Goal: Ask a question

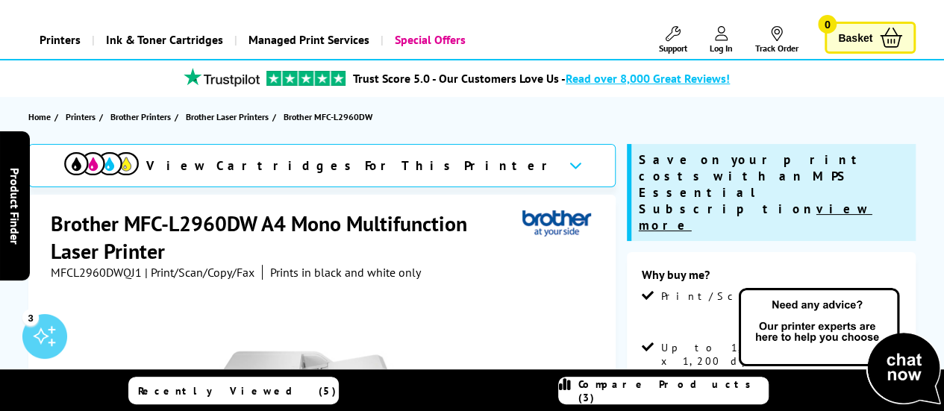
scroll to position [75, 0]
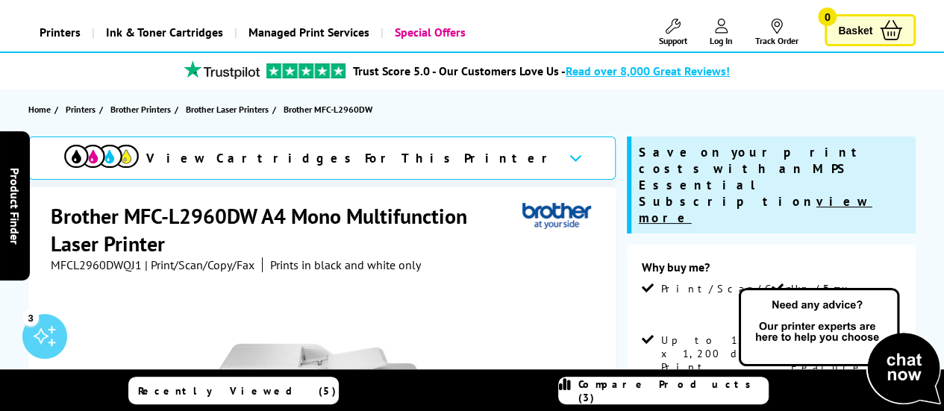
click at [891, 394] on img at bounding box center [839, 347] width 209 height 122
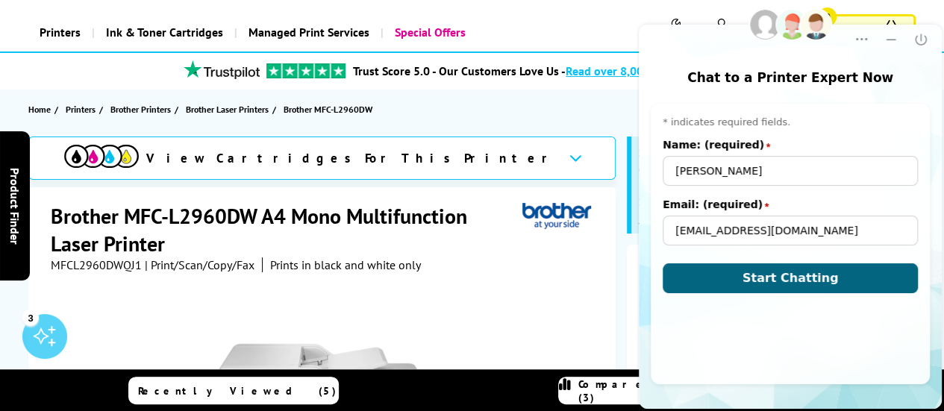
scroll to position [0, 0]
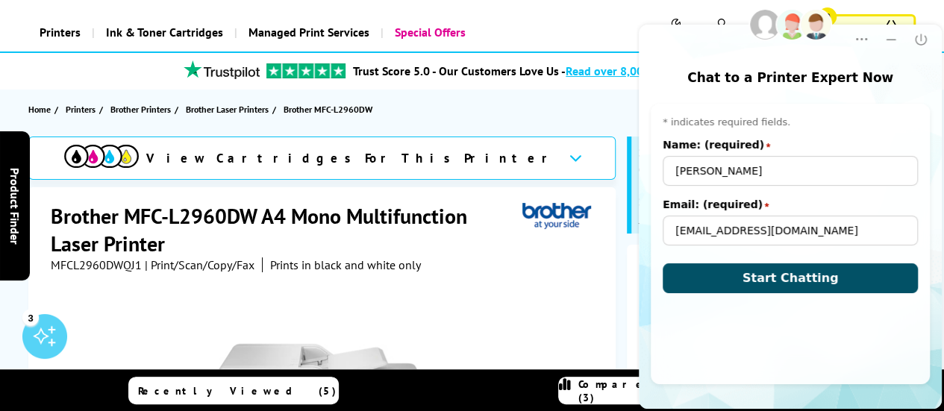
click at [864, 280] on button "Start Chatting" at bounding box center [790, 279] width 255 height 30
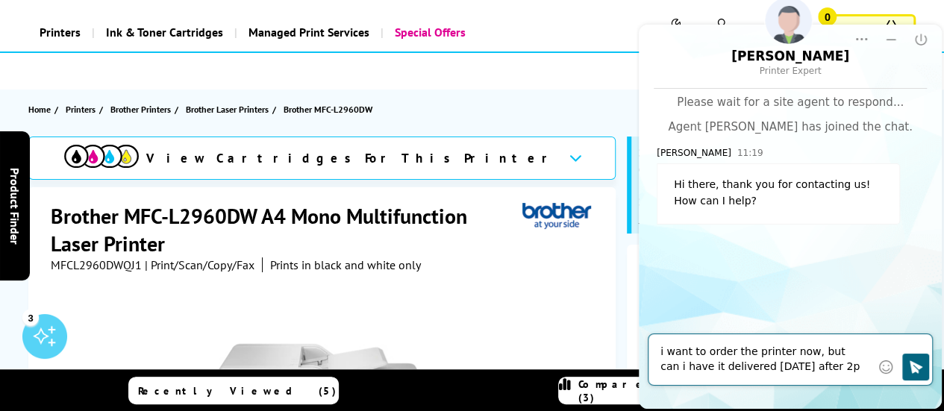
type textarea "i want to order the printer now, but can i have it delivered [DATE] after 2pm"
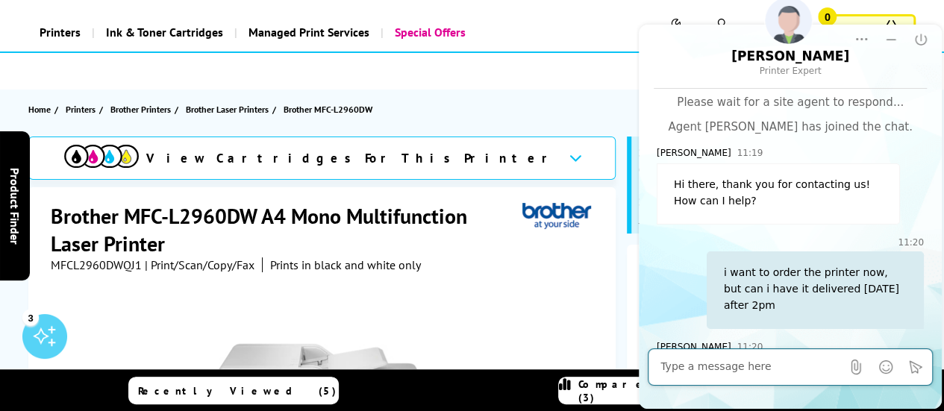
scroll to position [66, 0]
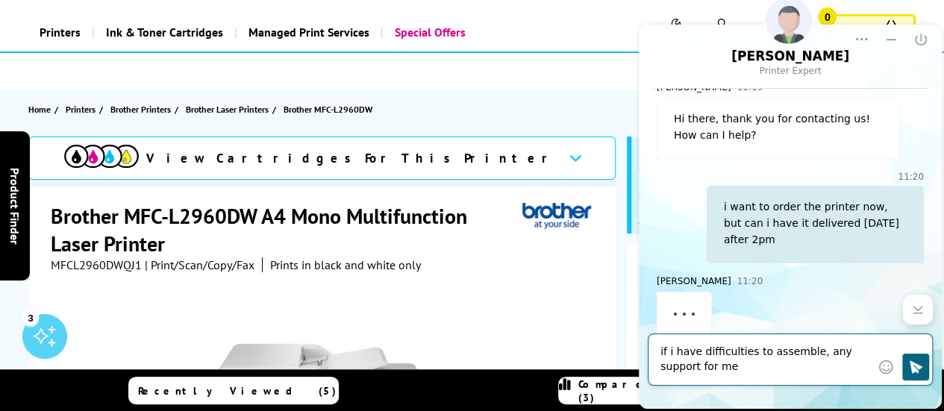
type textarea "if i have difficulties to assemble, any support for me?"
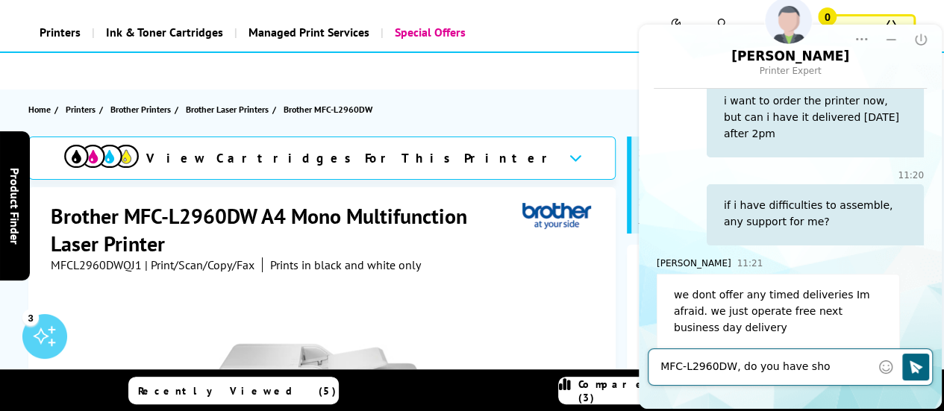
scroll to position [187, 0]
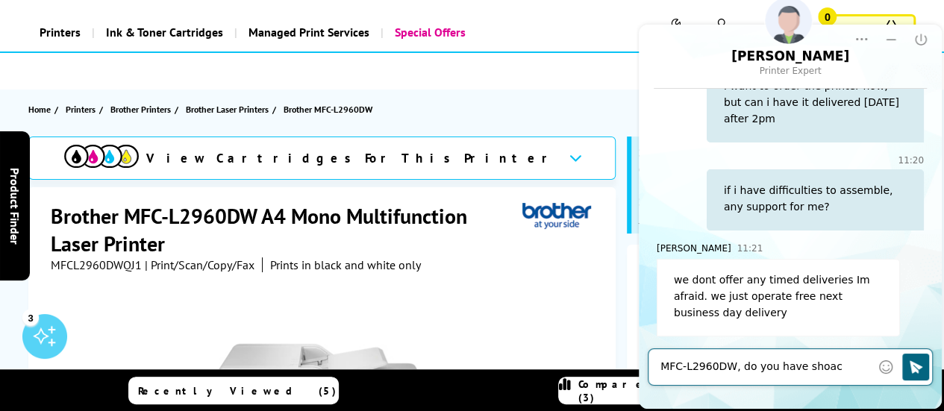
type textarea "MFC-L2960DW, do you have shoack"
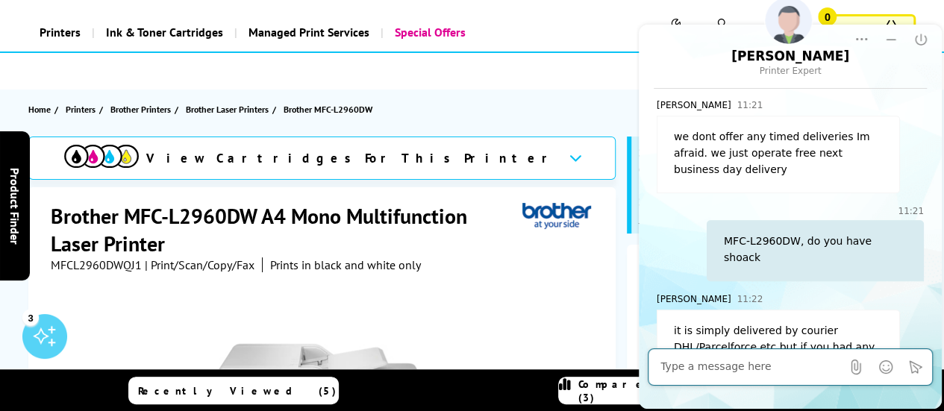
scroll to position [396, 0]
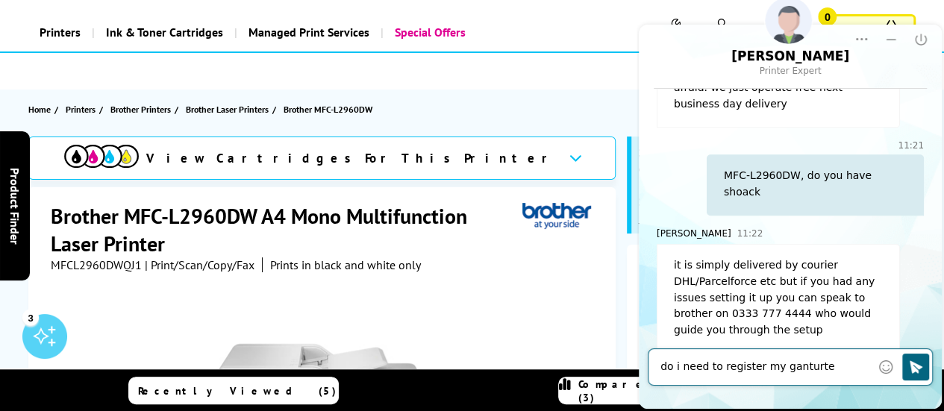
type textarea "do i need to register my ganturtee"
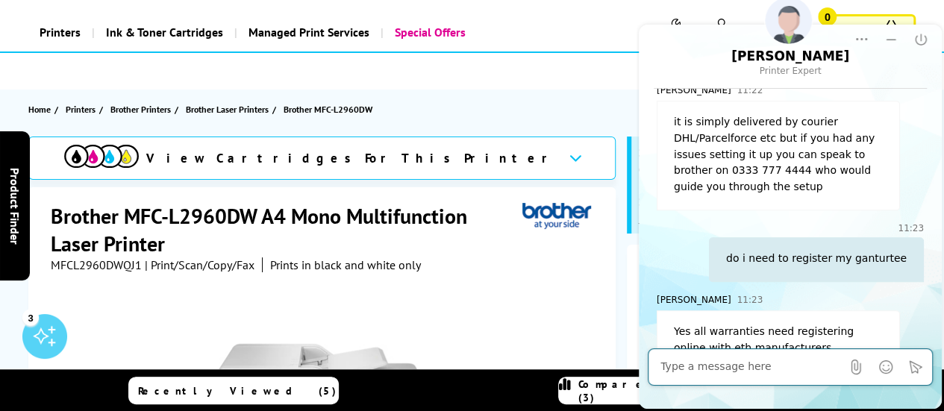
scroll to position [556, 0]
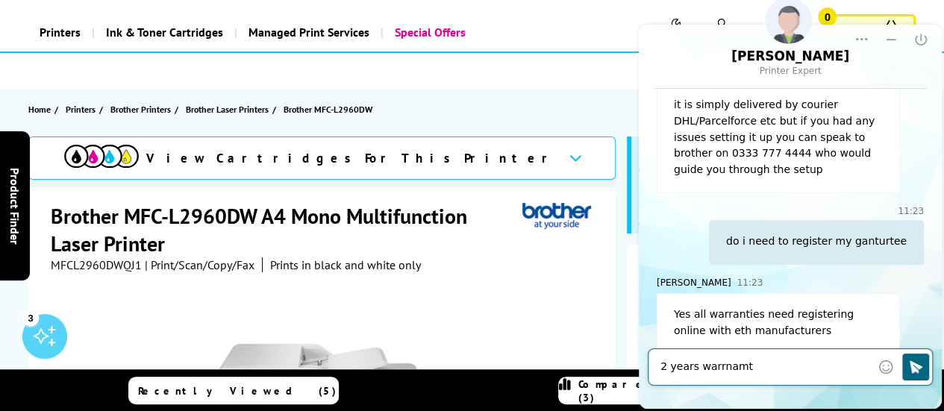
type textarea "2 years warrnamty"
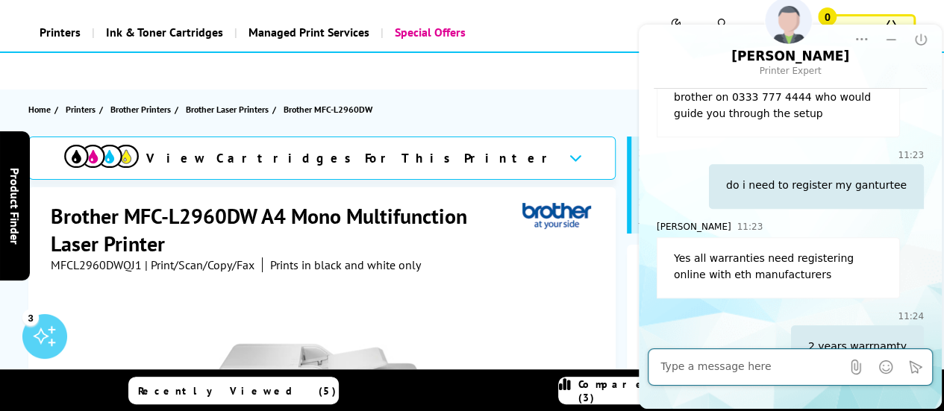
scroll to position [627, 0]
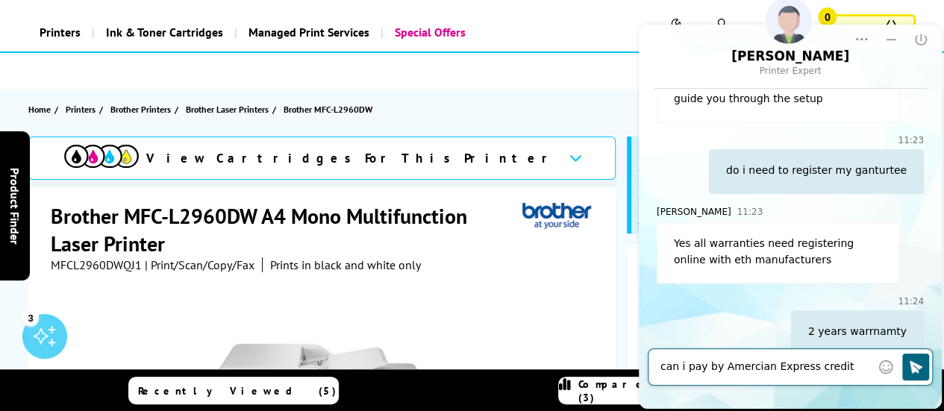
type textarea "can i pay by Amercian Express credit card"
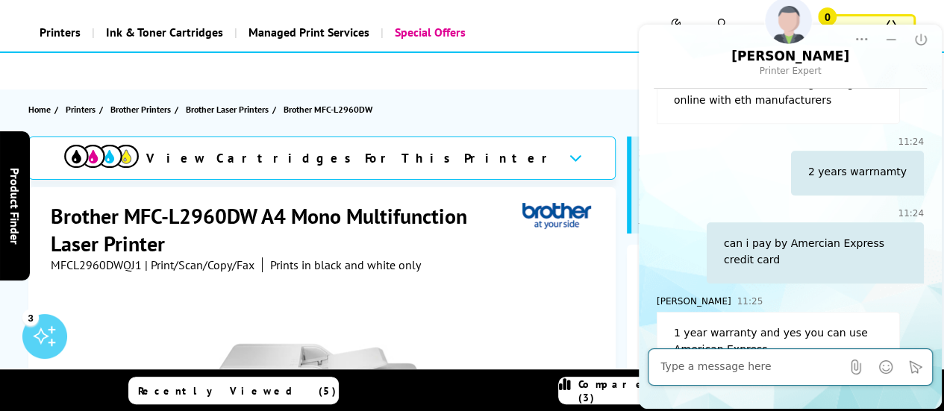
scroll to position [804, 0]
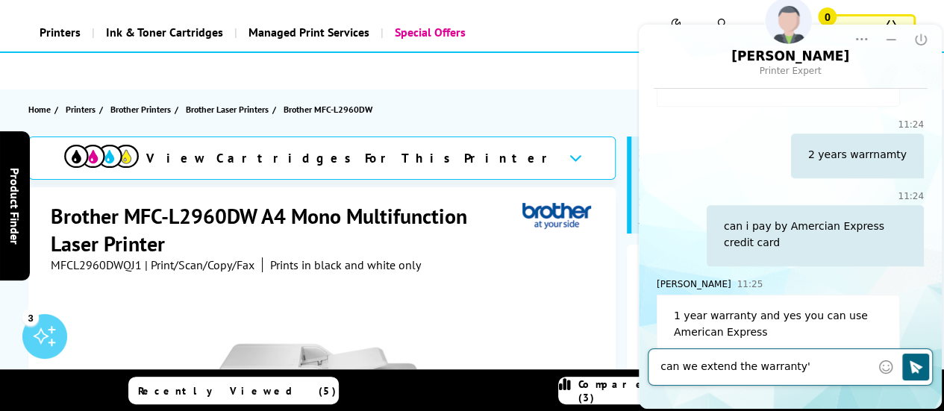
type textarea "can we extend the warranty"
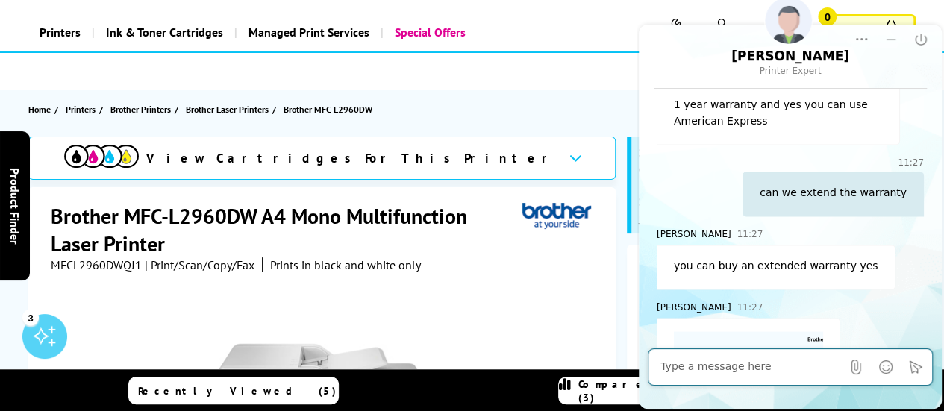
scroll to position [1048, 0]
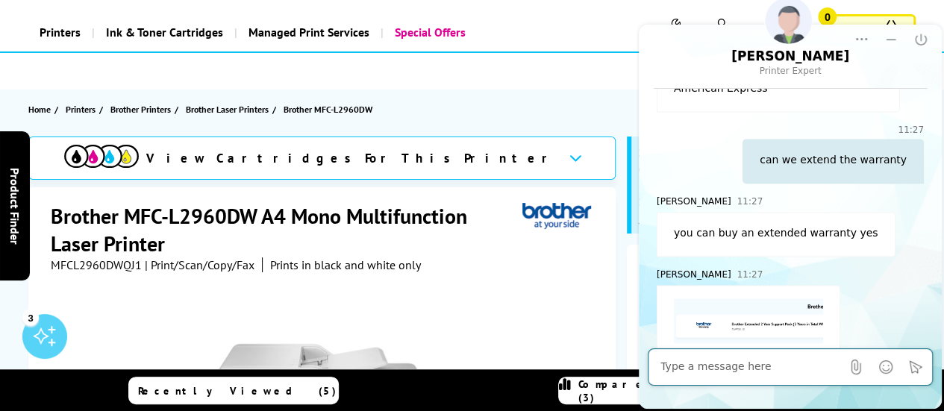
click at [761, 303] on img at bounding box center [823, 321] width 299 height 45
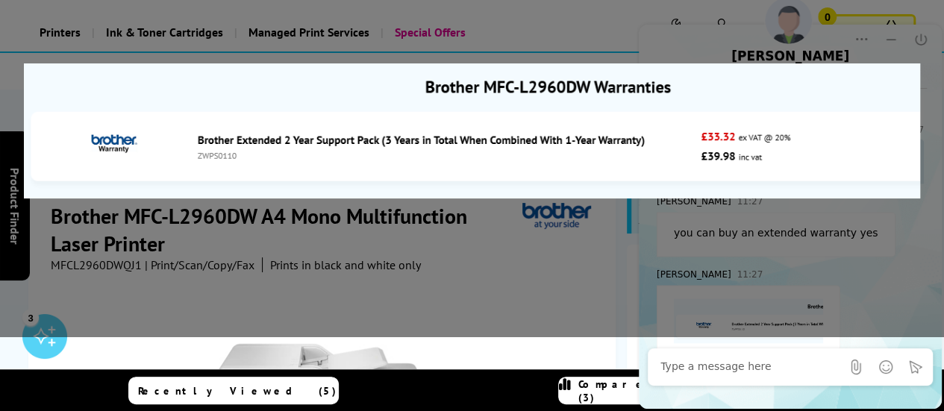
click at [924, 238] on div at bounding box center [472, 130] width 944 height 411
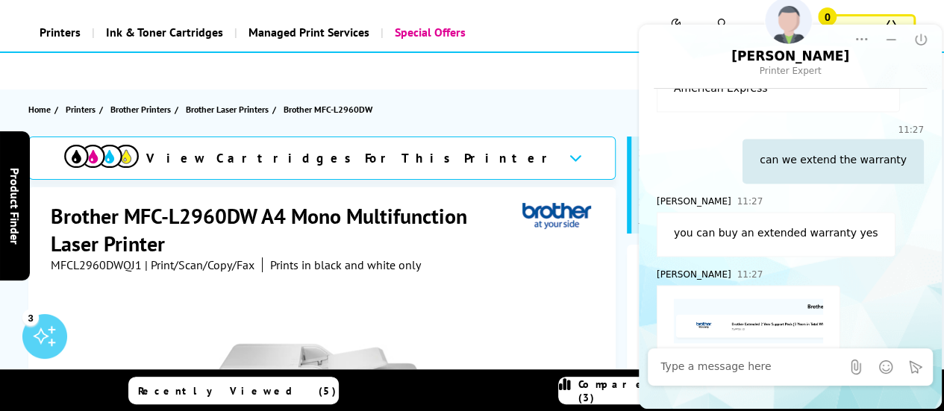
click at [786, 361] on textarea at bounding box center [751, 367] width 181 height 15
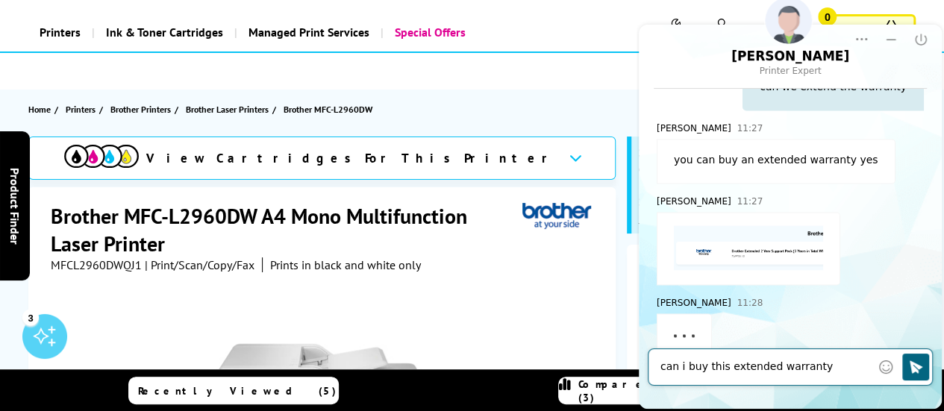
scroll to position [1136, 0]
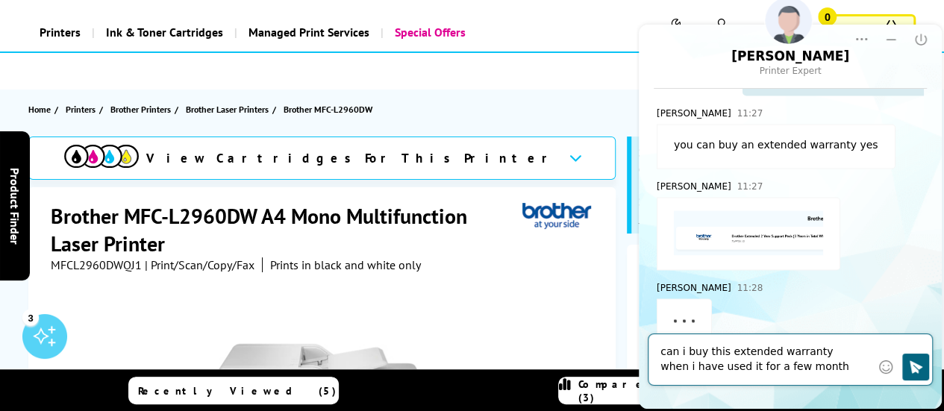
type textarea "can i buy this extended warranty when i have used it for a few months"
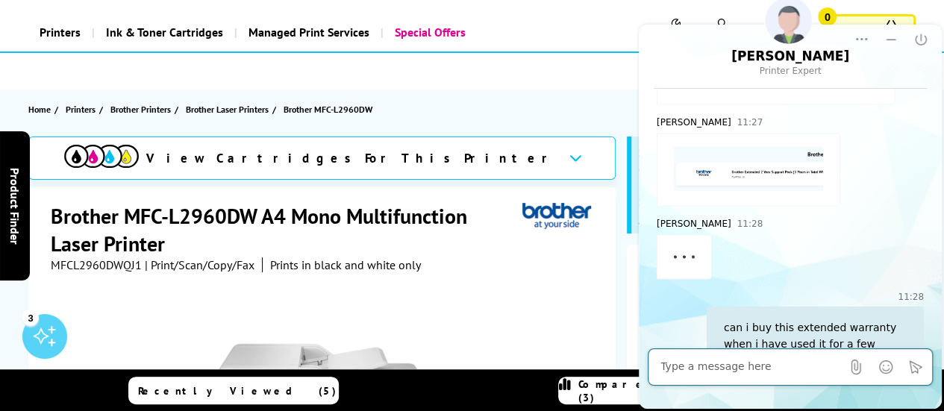
scroll to position [1209, 0]
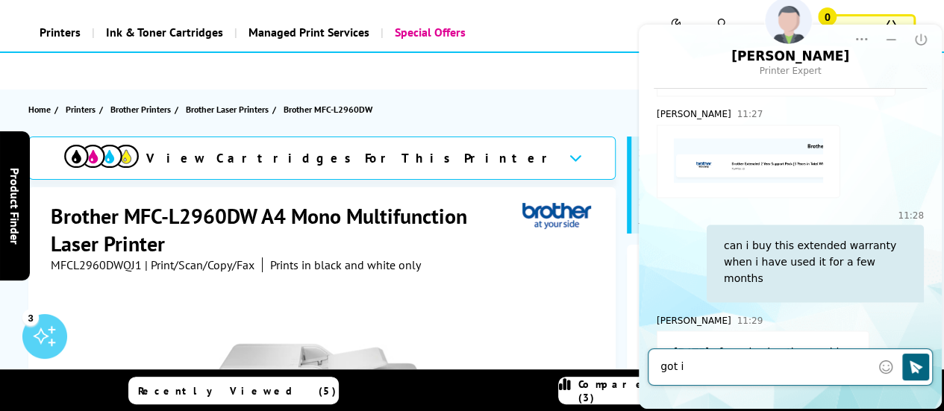
type textarea "got it"
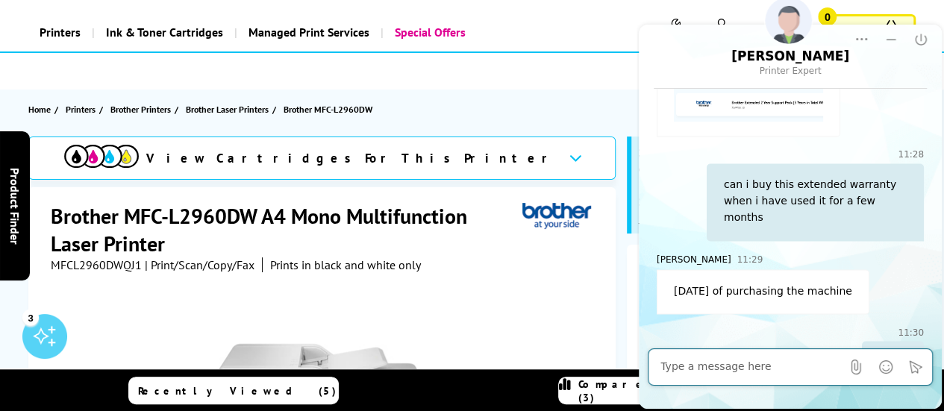
scroll to position [1280, 0]
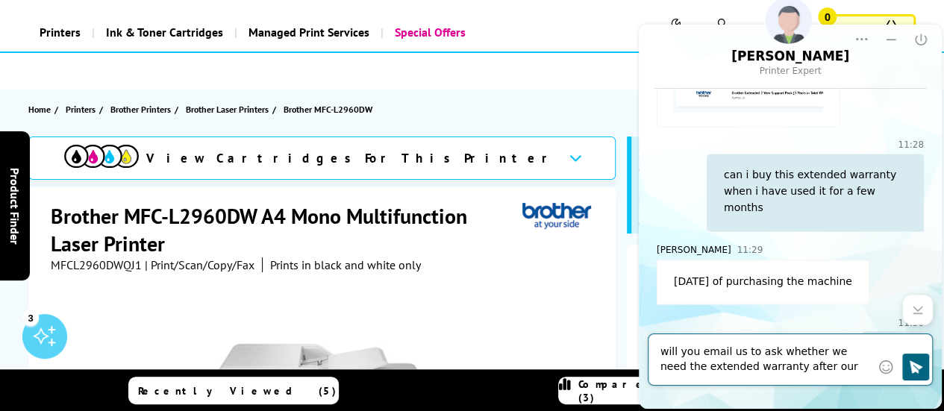
type textarea "will you email us to ask whether we need the extended warranty after our purcha…"
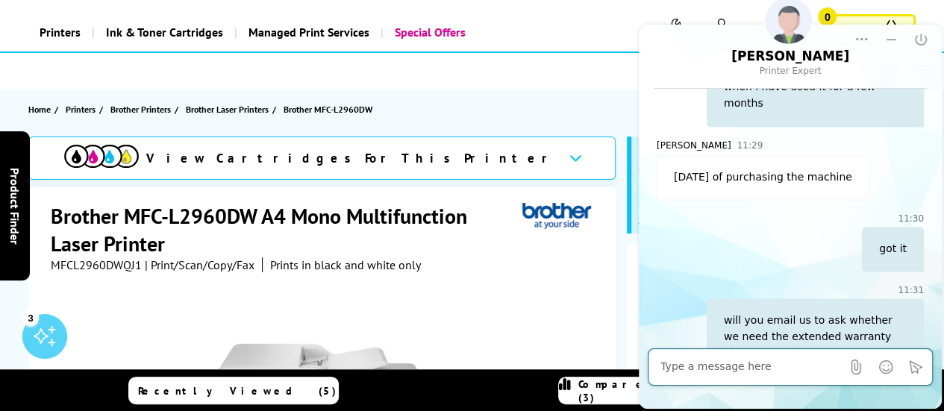
scroll to position [1473, 0]
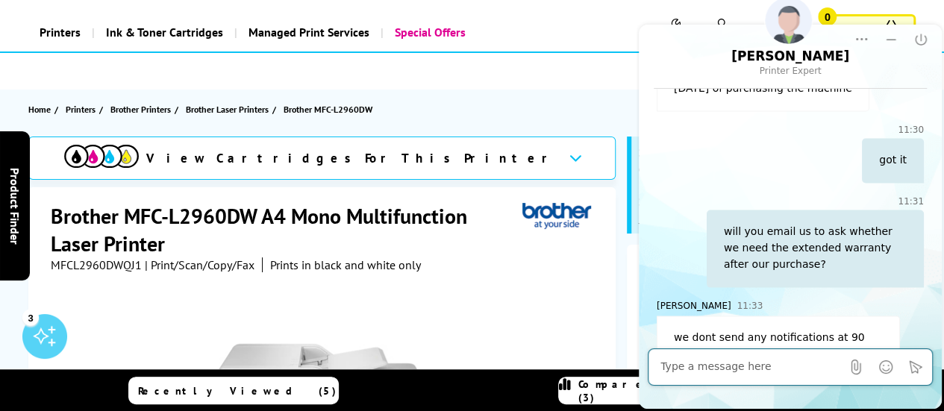
click at [734, 366] on textarea at bounding box center [751, 367] width 181 height 15
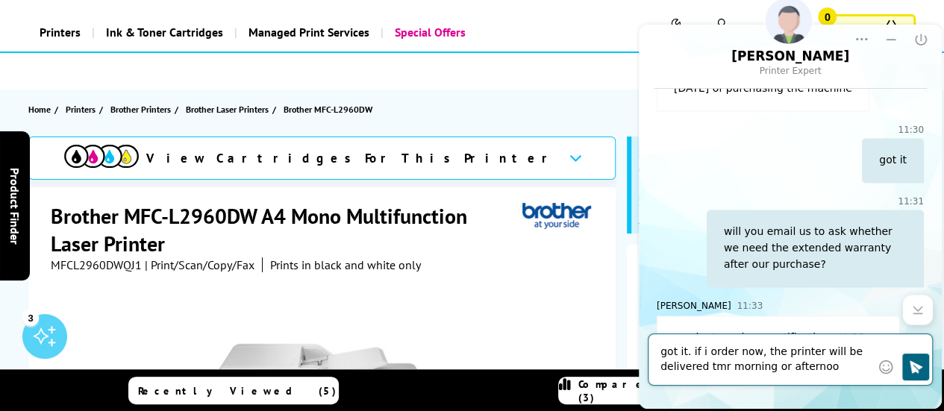
type textarea "got it. if i order now, the printer will be delivered tmr morning or afternoon"
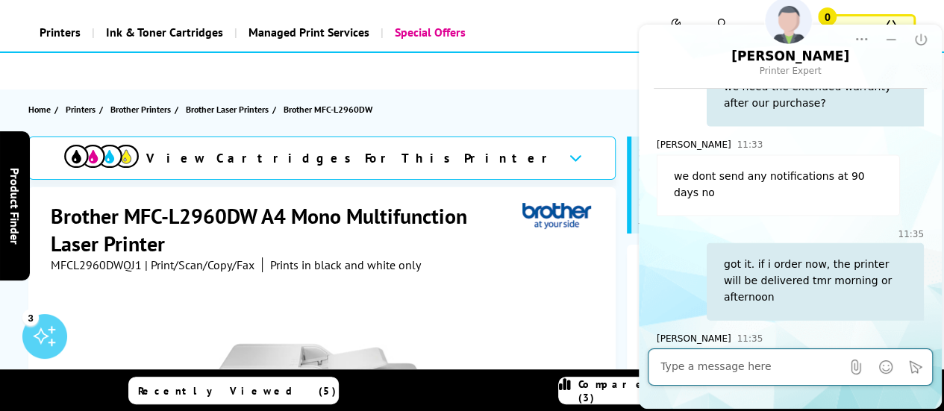
scroll to position [1650, 0]
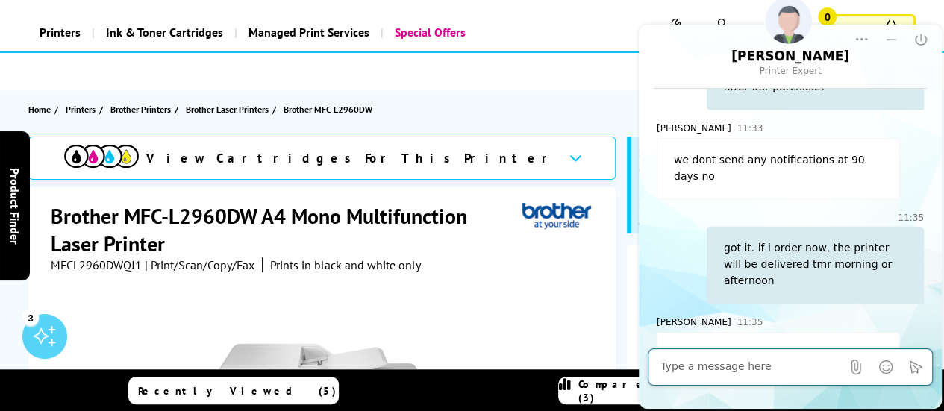
click at [709, 370] on textarea at bounding box center [751, 367] width 181 height 15
type textarea "got it"
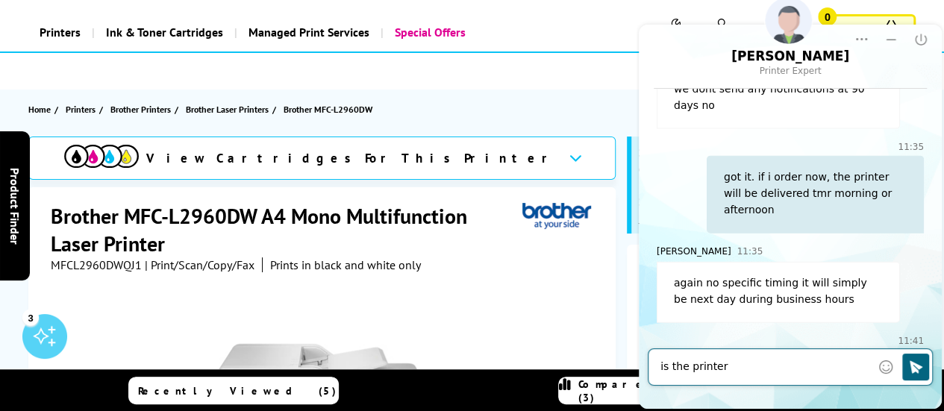
click at [669, 372] on textarea "is the printer" at bounding box center [766, 367] width 211 height 15
click at [762, 371] on textarea "must the printer" at bounding box center [766, 367] width 211 height 15
type textarea "must the printer be delivered"
click at [920, 31] on button "End Chat" at bounding box center [921, 40] width 30 height 30
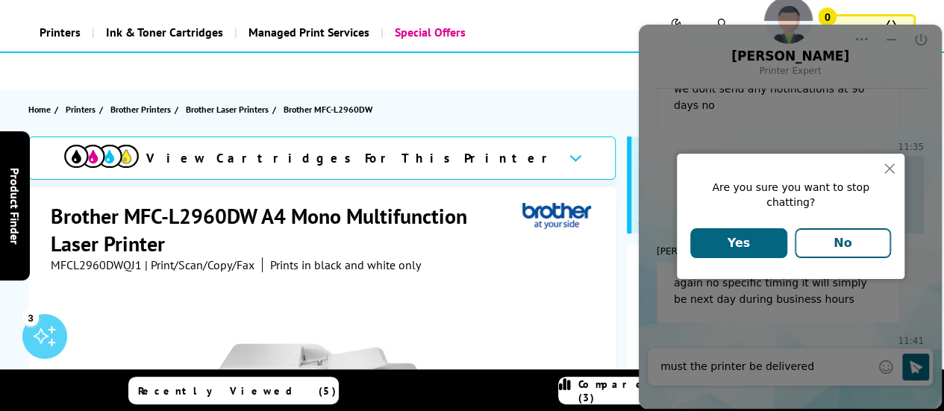
click at [837, 242] on button "No" at bounding box center [842, 243] width 97 height 30
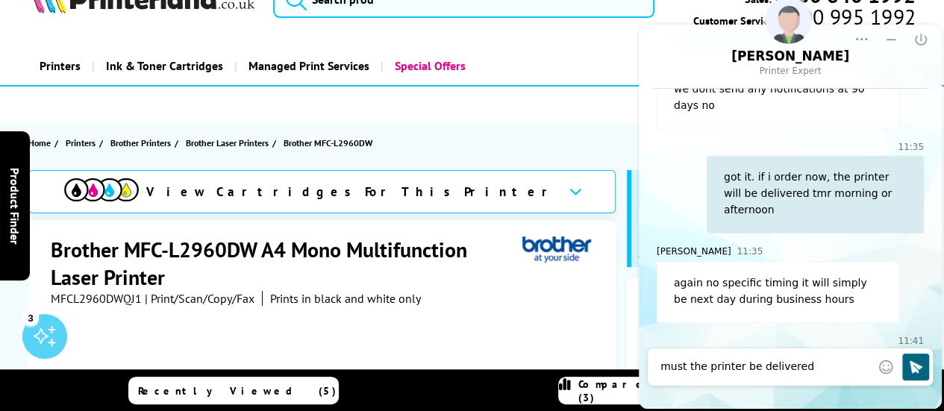
scroll to position [0, 0]
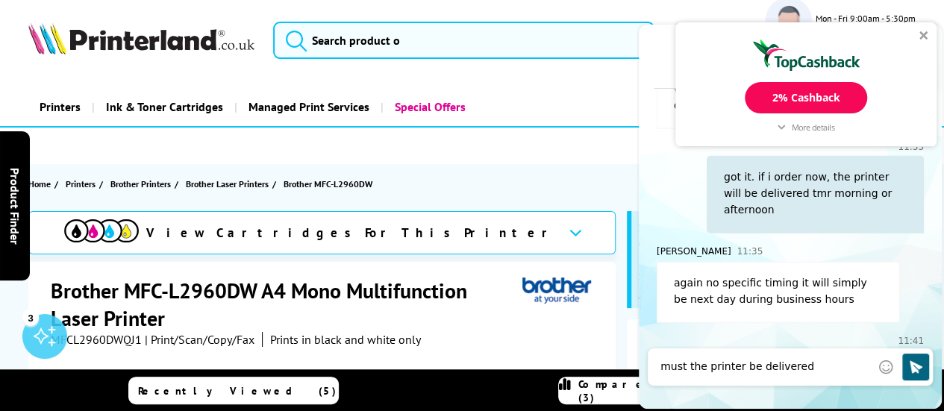
click at [920, 38] on div at bounding box center [924, 35] width 9 height 9
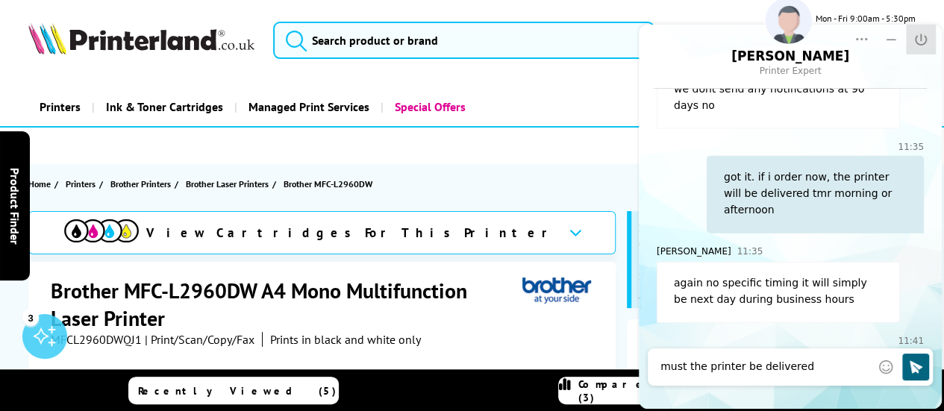
click at [922, 32] on icon "End Chat" at bounding box center [921, 39] width 15 height 15
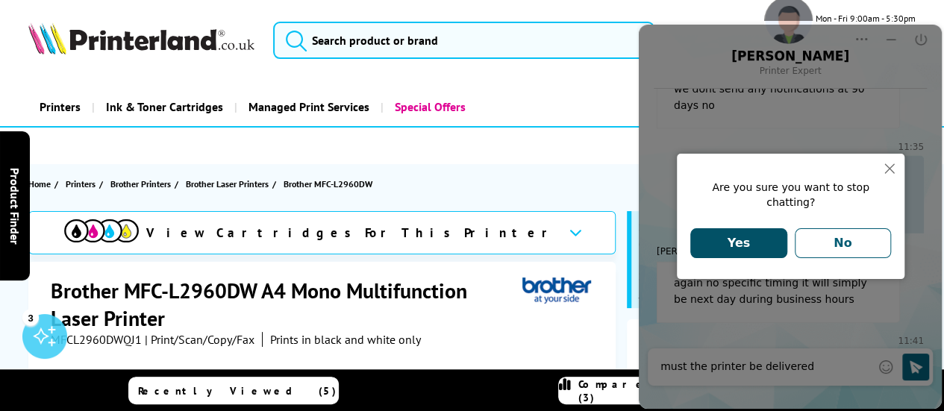
click at [737, 233] on button "Yes" at bounding box center [739, 243] width 97 height 30
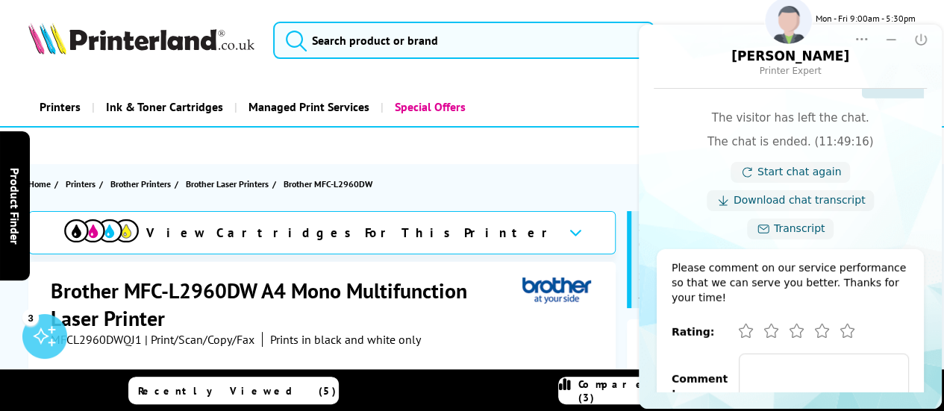
scroll to position [2055, 0]
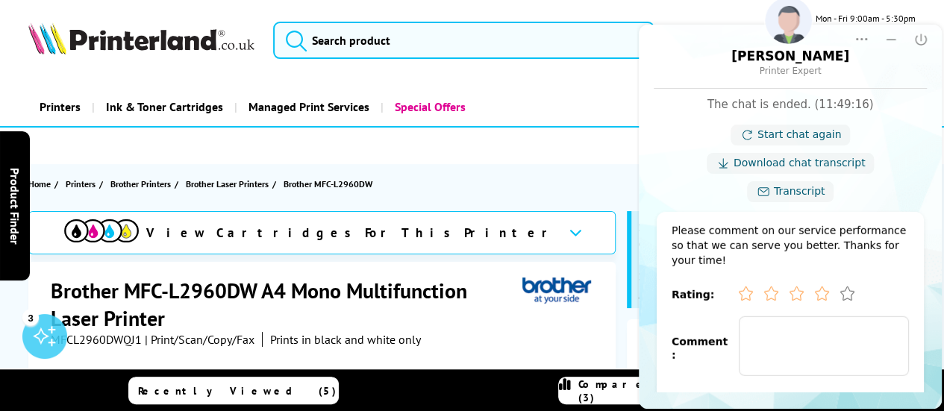
click at [817, 287] on icon "Very Good" at bounding box center [824, 296] width 18 height 18
click at [851, 399] on button "Submit" at bounding box center [790, 414] width 237 height 30
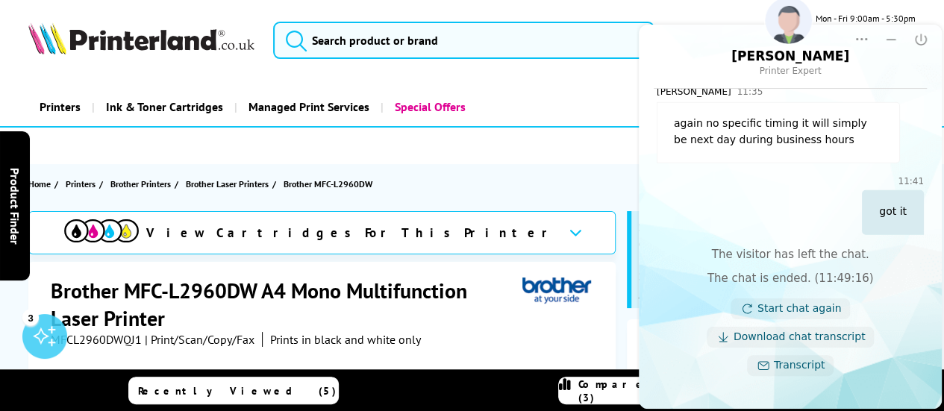
scroll to position [1819, 0]
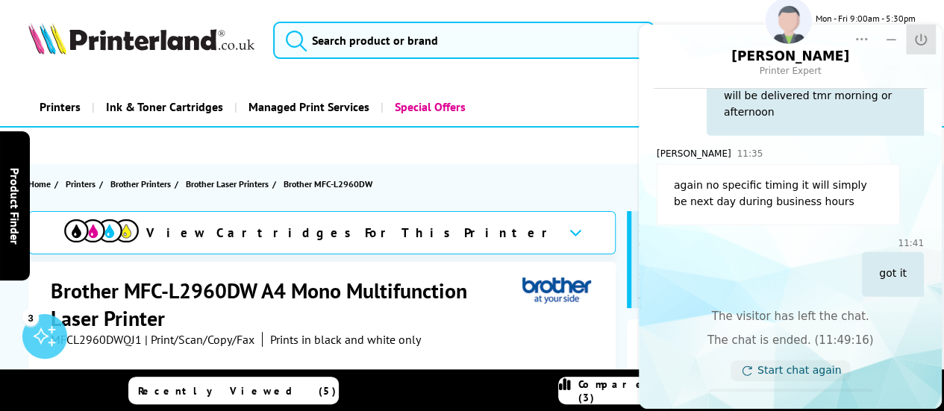
click at [927, 37] on icon "Close" at bounding box center [921, 39] width 15 height 15
